Goal: Transaction & Acquisition: Download file/media

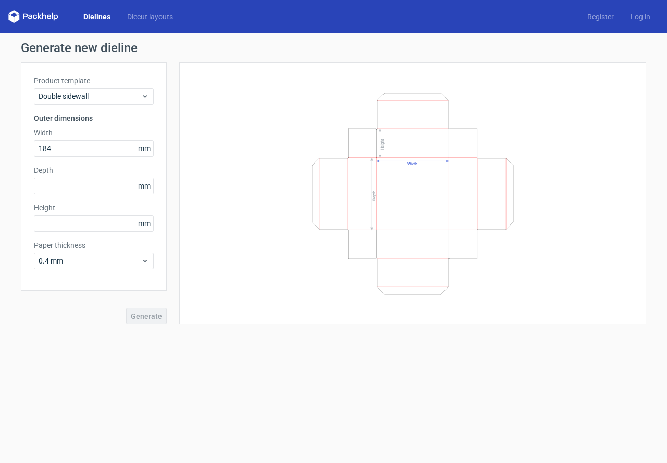
type input "184"
type input "157"
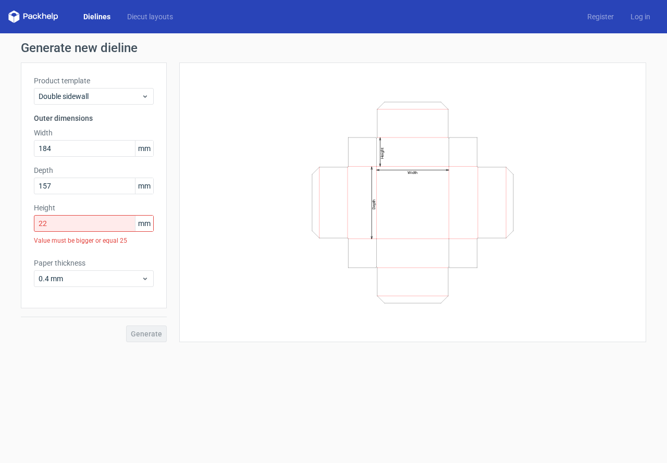
click at [142, 323] on div "Generate" at bounding box center [94, 325] width 146 height 34
click at [139, 339] on div "Generate" at bounding box center [94, 325] width 146 height 34
click at [75, 96] on span "Double sidewall" at bounding box center [90, 96] width 103 height 10
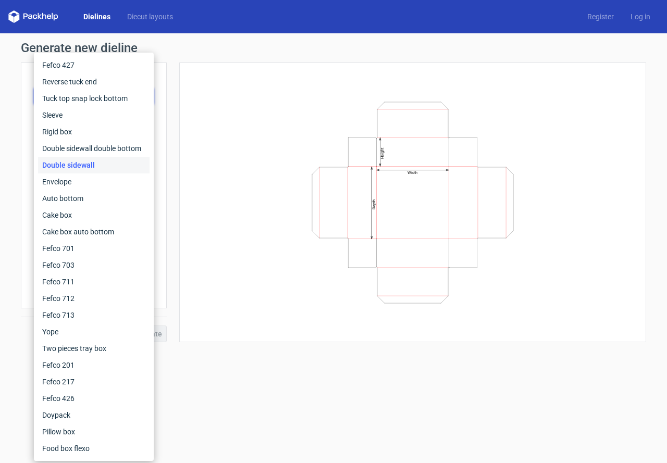
click at [69, 164] on div "Double sidewall" at bounding box center [94, 165] width 112 height 17
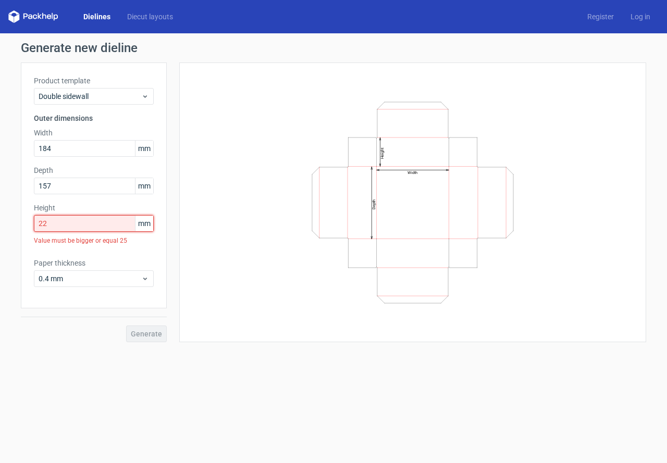
click at [64, 221] on input "22" at bounding box center [94, 223] width 120 height 17
drag, startPoint x: 69, startPoint y: 222, endPoint x: 6, endPoint y: 226, distance: 63.1
click at [6, 226] on div "Generate new dieline Product template Double sidewall Outer dimensions Width 18…" at bounding box center [333, 191] width 667 height 317
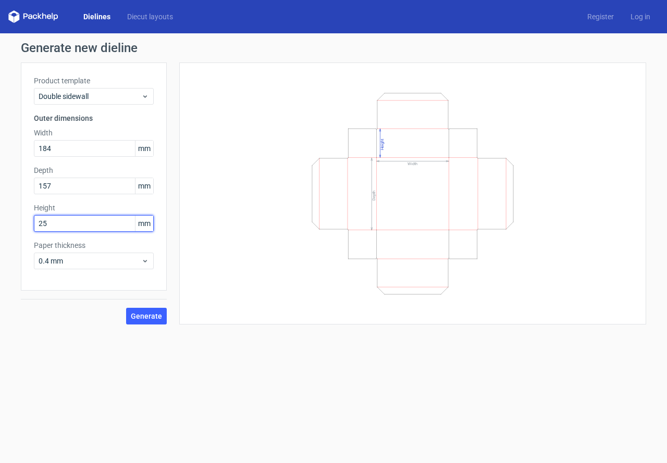
type input "25"
click at [126, 308] on button "Generate" at bounding box center [146, 316] width 41 height 17
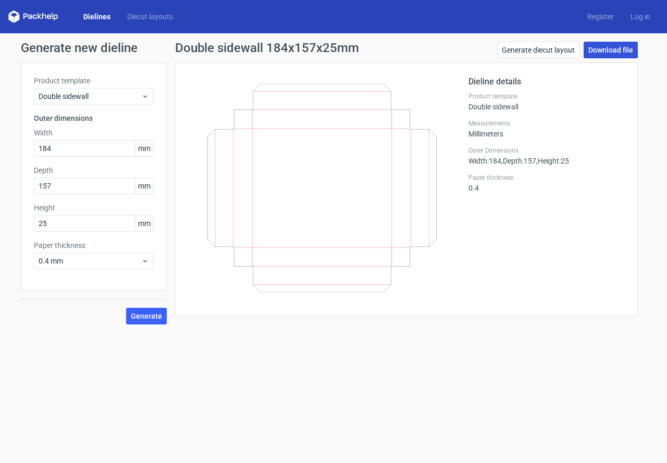
click at [601, 50] on link "Download file" at bounding box center [611, 50] width 54 height 17
drag, startPoint x: 63, startPoint y: 144, endPoint x: 14, endPoint y: 154, distance: 49.5
click at [14, 154] on div "Generate new dieline Product template Double sidewall Outer dimensions Width 18…" at bounding box center [333, 183] width 667 height 300
type input "198"
type input "150"
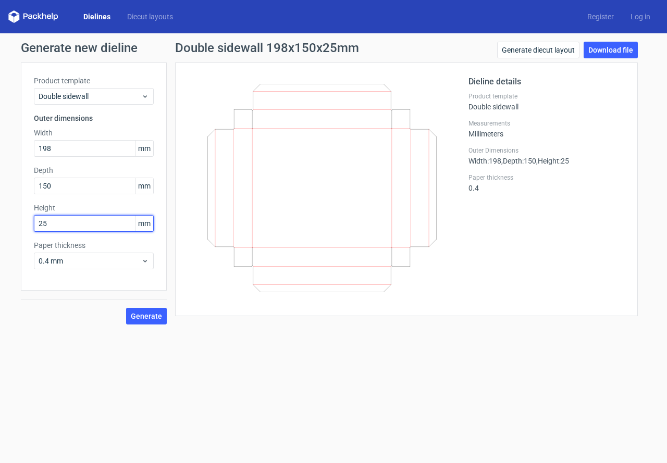
click at [58, 227] on input "25" at bounding box center [94, 223] width 120 height 17
click at [150, 315] on span "Generate" at bounding box center [146, 316] width 31 height 7
click at [599, 52] on link "Download file" at bounding box center [611, 50] width 54 height 17
